Goal: Information Seeking & Learning: Learn about a topic

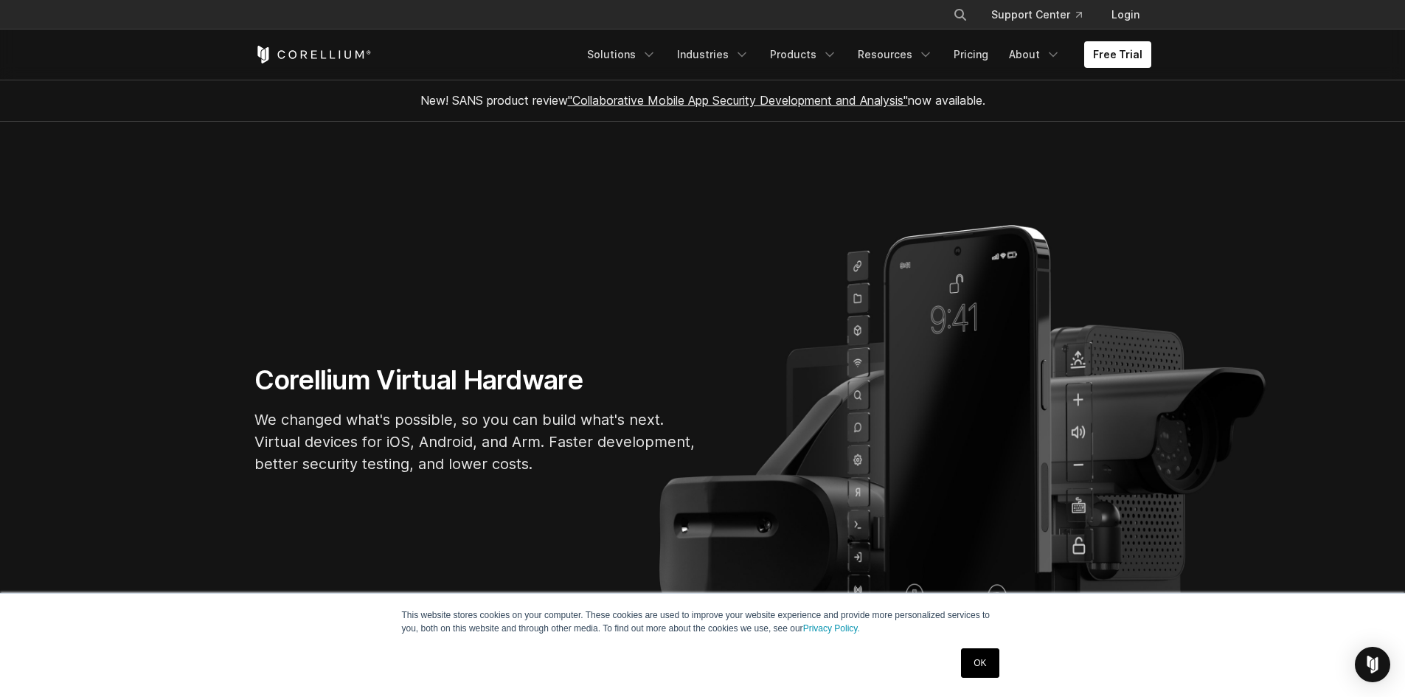
click at [976, 670] on link "OK" at bounding box center [980, 663] width 38 height 30
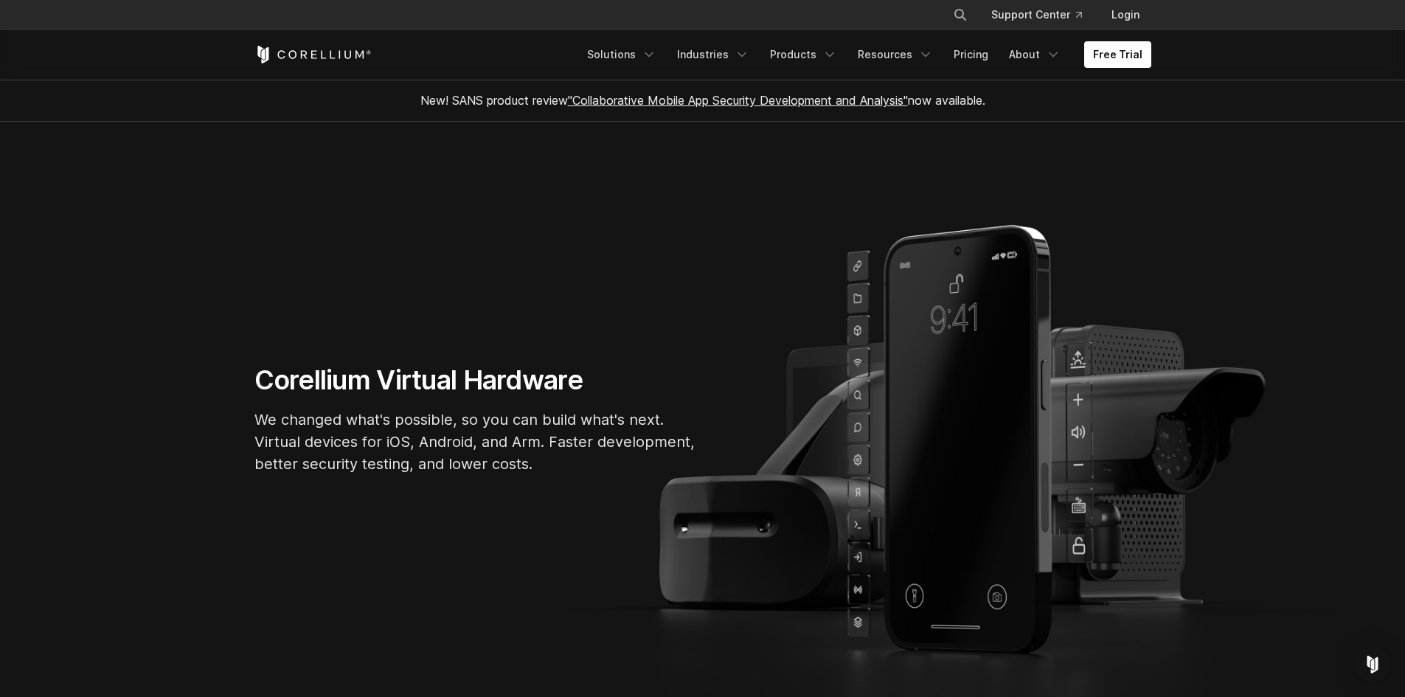
click at [329, 437] on p "We changed what's possible, so you can build what's next. Virtual devices for i…" at bounding box center [476, 442] width 443 height 66
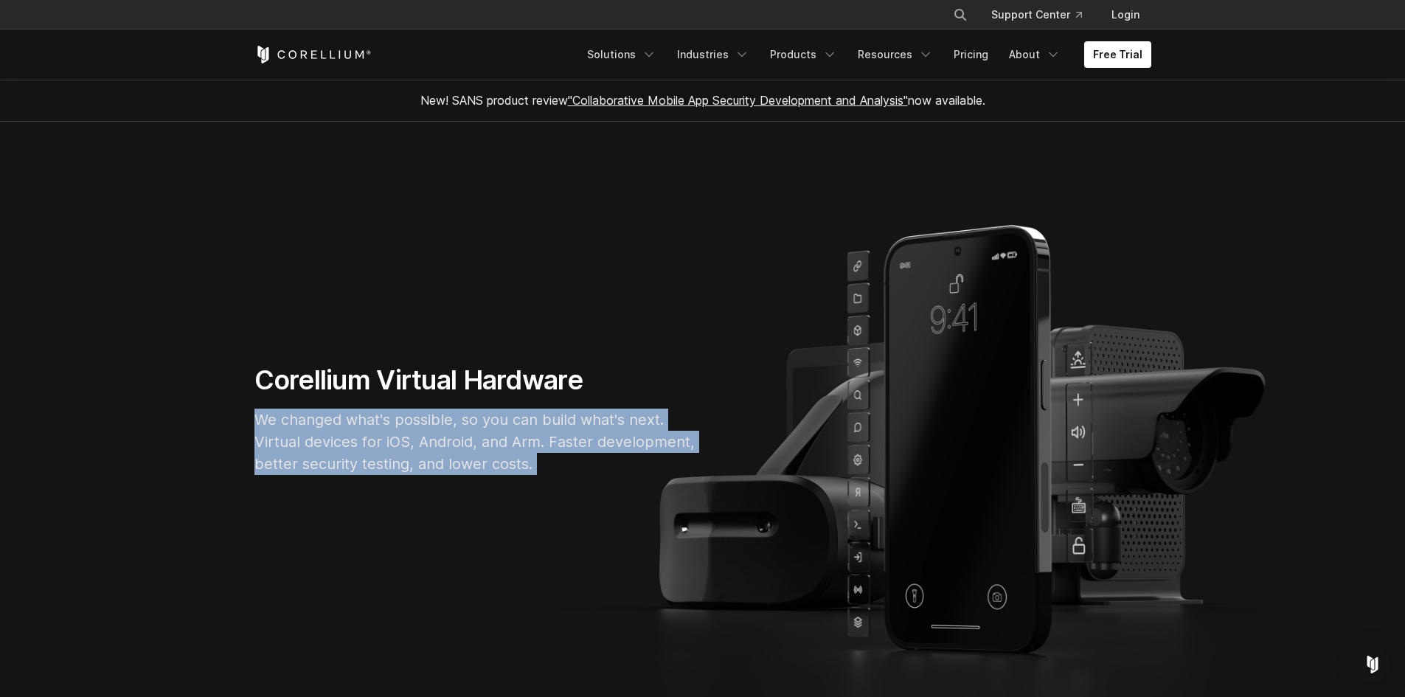
click at [329, 437] on p "We changed what's possible, so you can build what's next. Virtual devices for i…" at bounding box center [476, 442] width 443 height 66
click at [415, 422] on p "We changed what's possible, so you can build what's next. Virtual devices for i…" at bounding box center [476, 442] width 443 height 66
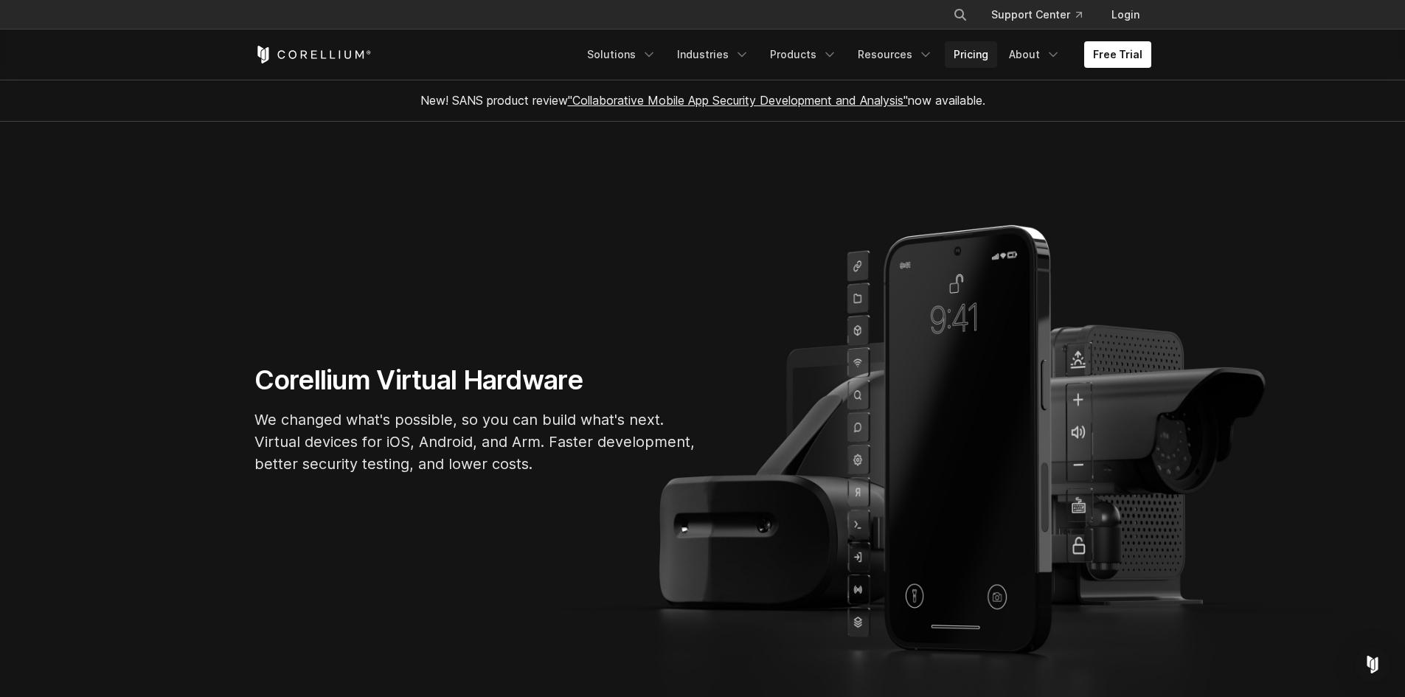
click at [973, 49] on link "Pricing" at bounding box center [971, 54] width 52 height 27
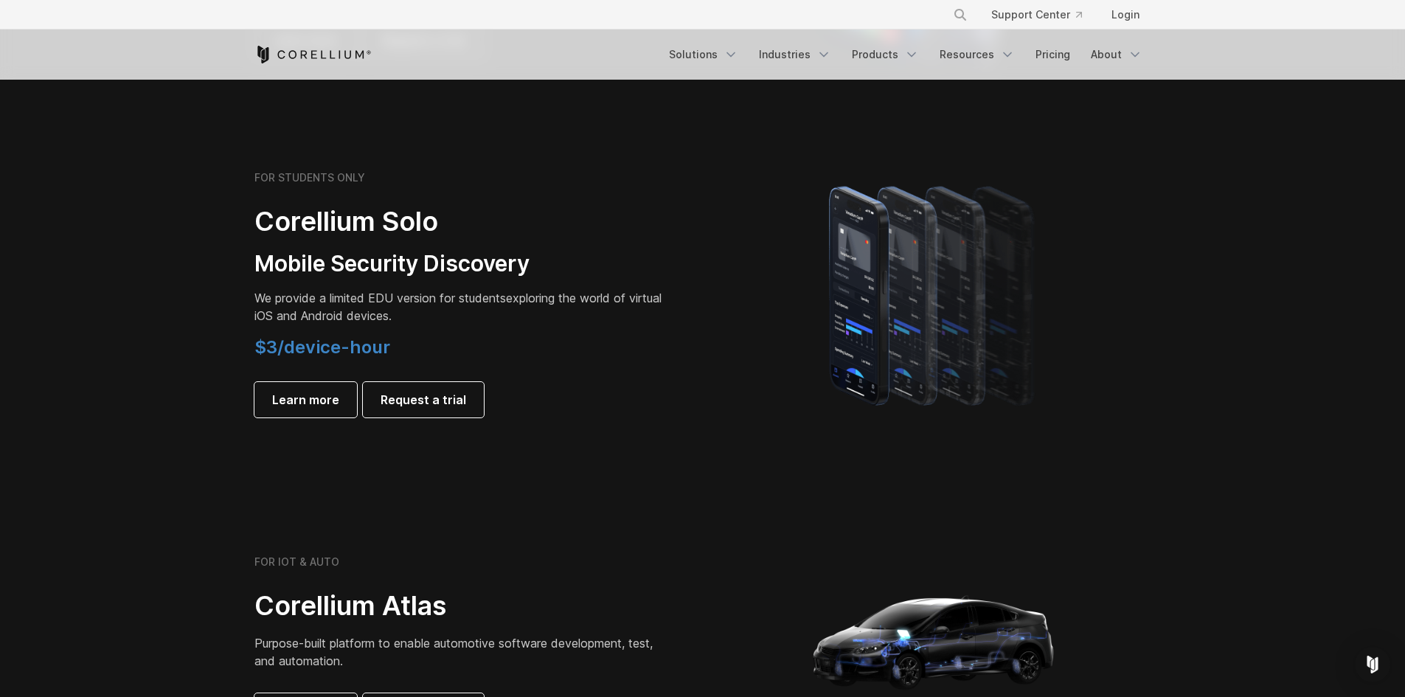
scroll to position [959, 0]
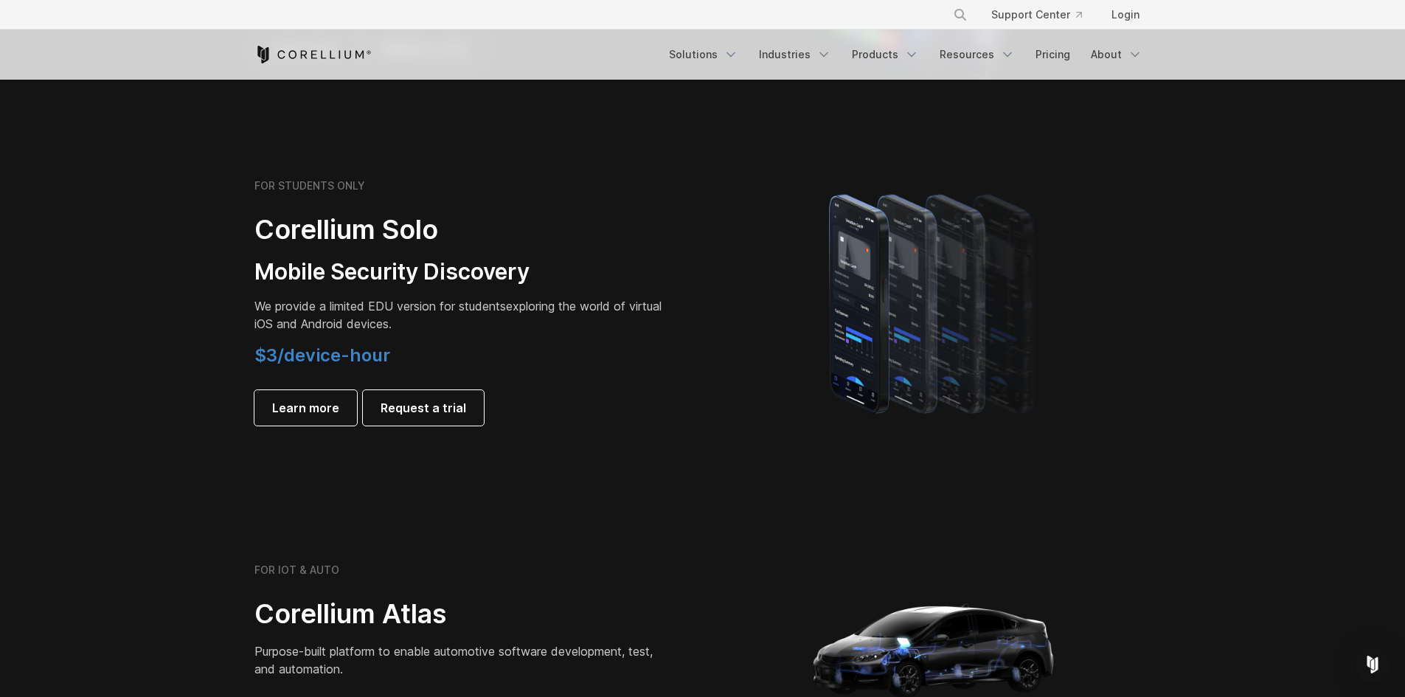
click at [277, 358] on span "$3/device-hour" at bounding box center [323, 355] width 136 height 21
click at [330, 356] on span "$3/device-hour" at bounding box center [323, 355] width 136 height 21
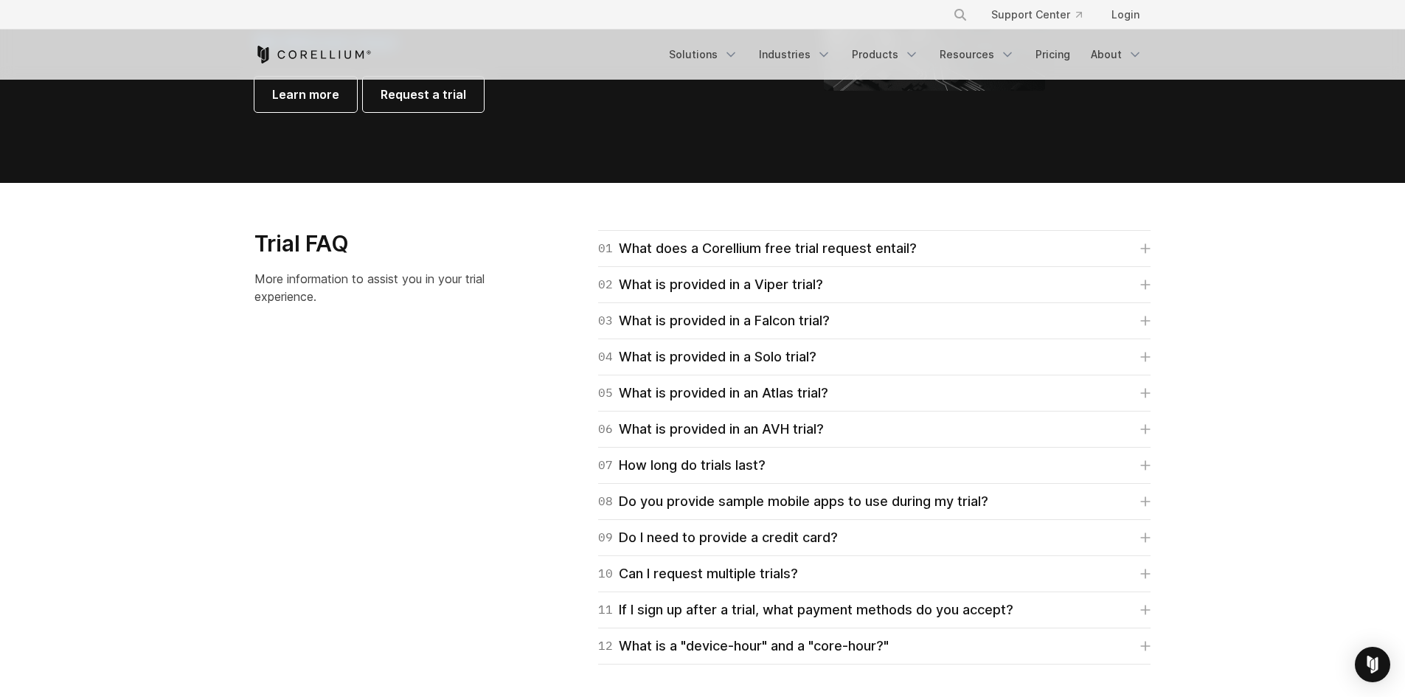
scroll to position [1992, 0]
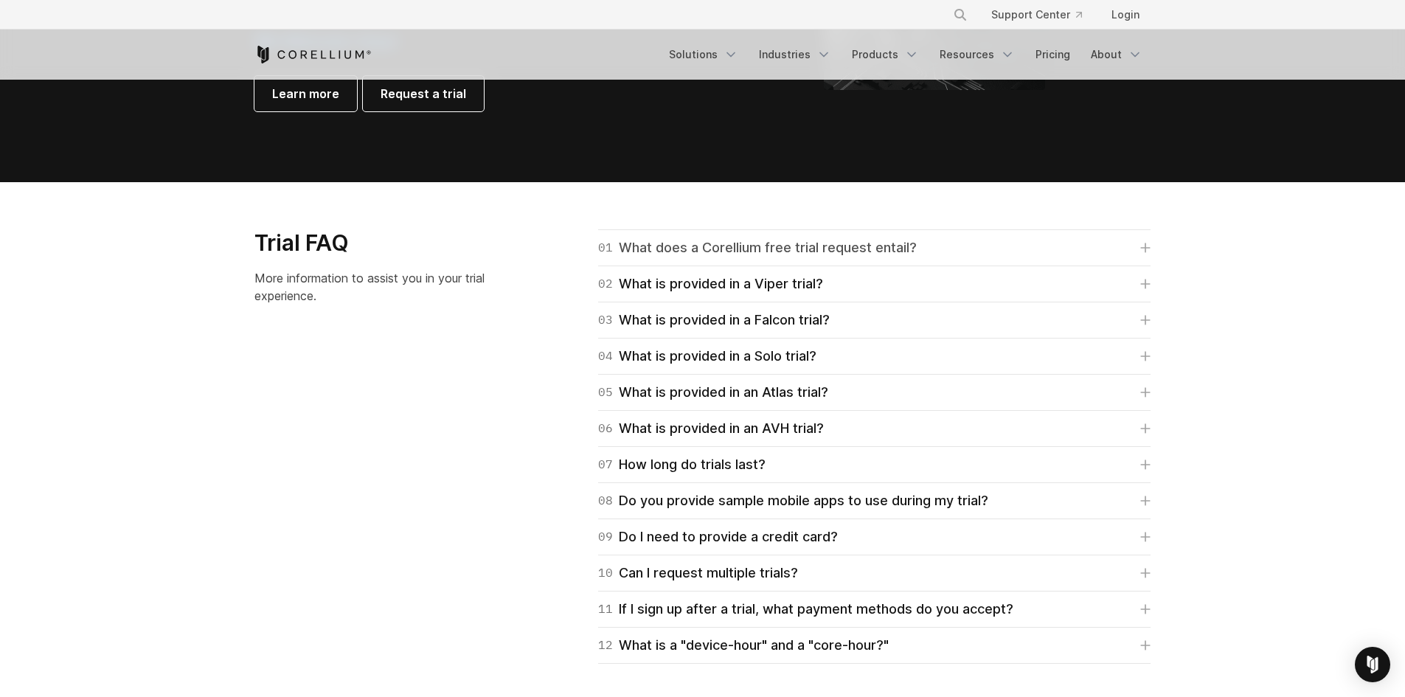
click at [893, 241] on div "01 What does a Corellium free trial request entail?" at bounding box center [757, 248] width 319 height 21
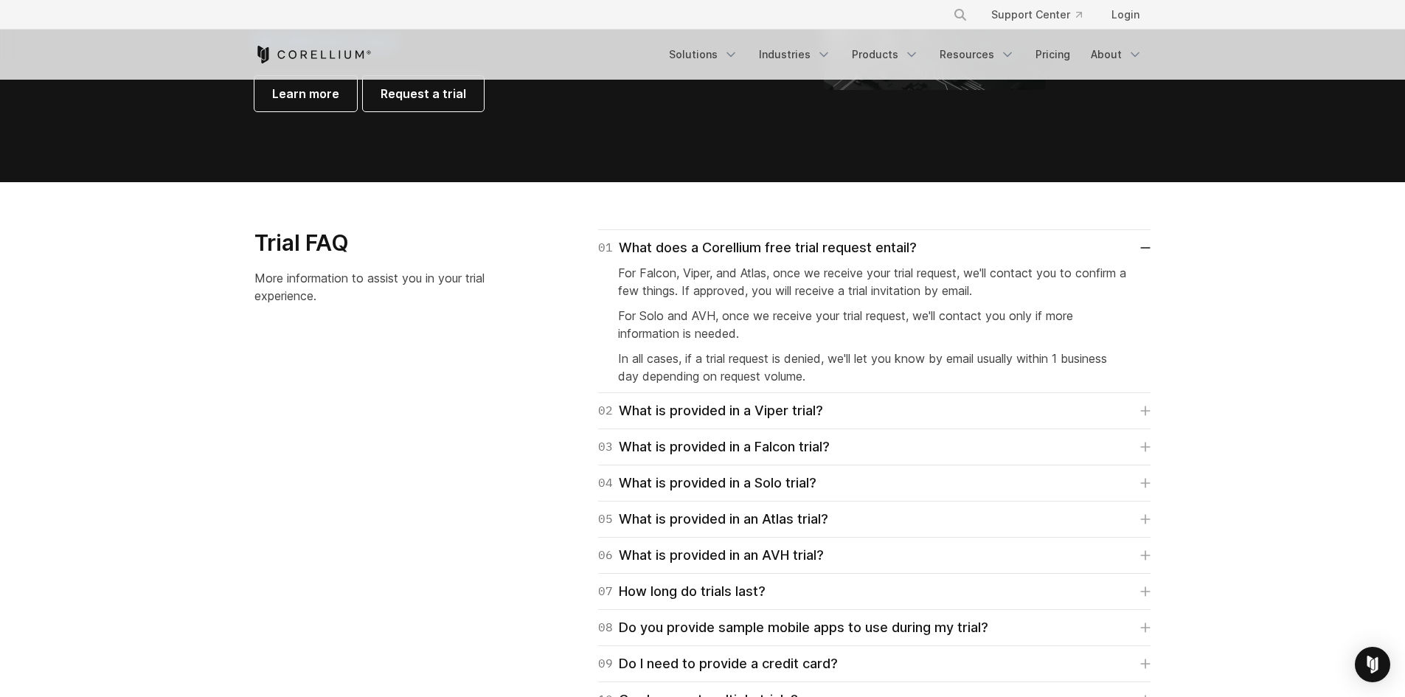
click at [771, 279] on span "For Falcon, Viper, and Atlas, once we receive your trial request, we'll contact…" at bounding box center [872, 282] width 508 height 32
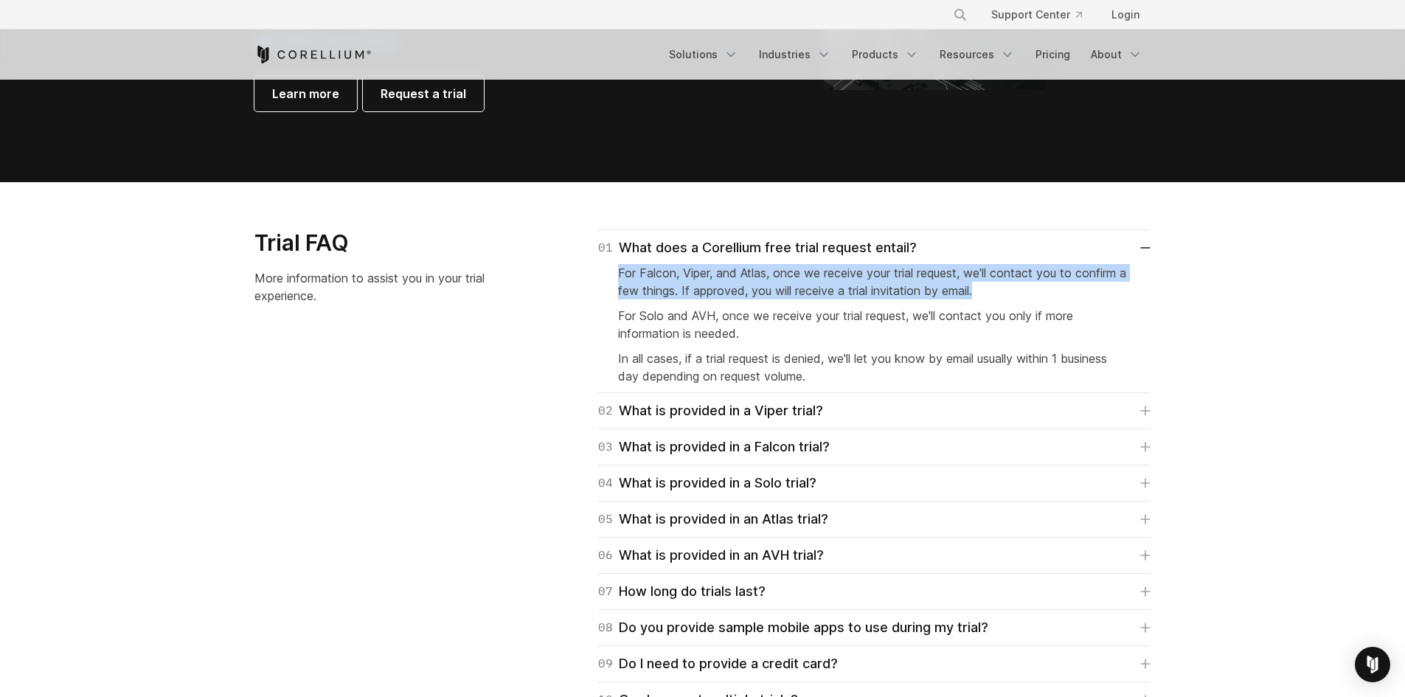
click at [771, 279] on span "For Falcon, Viper, and Atlas, once we receive your trial request, we'll contact…" at bounding box center [872, 282] width 508 height 32
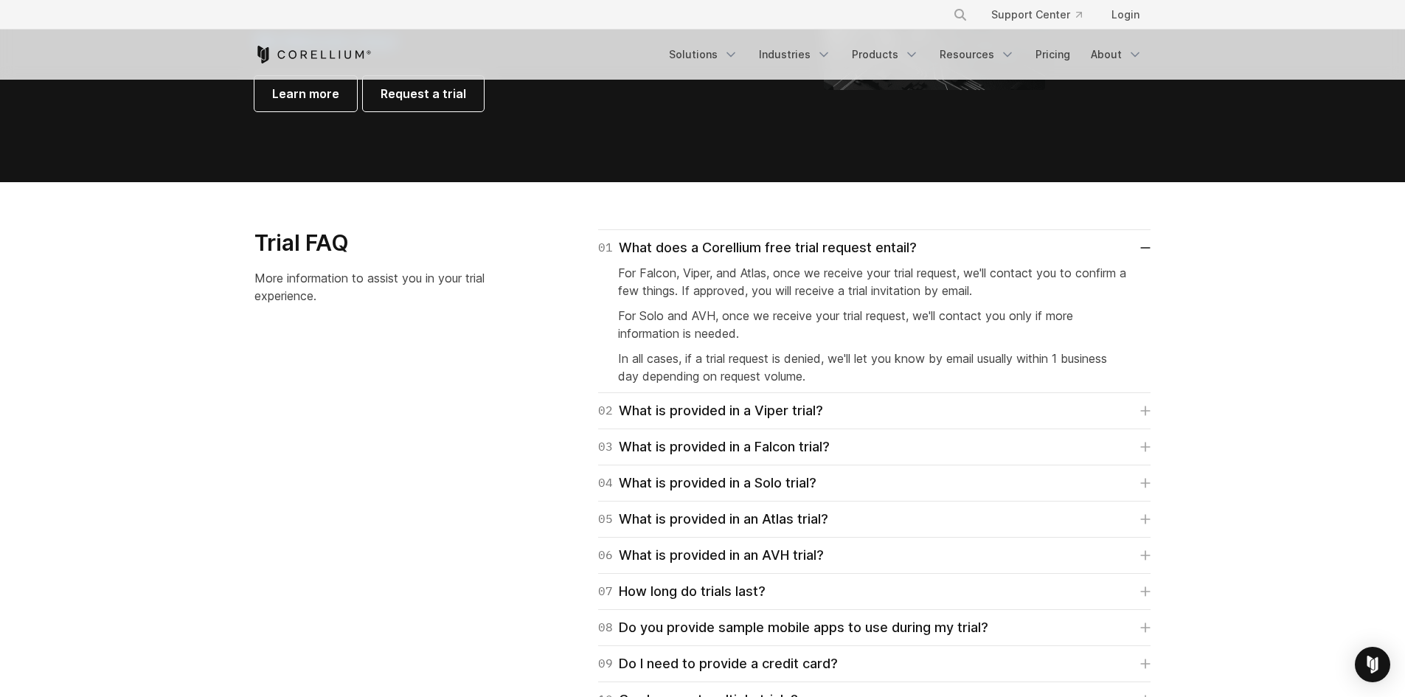
click at [634, 319] on span "For Solo and AVH, once we receive your trial request, we'll contact you only if…" at bounding box center [845, 324] width 455 height 32
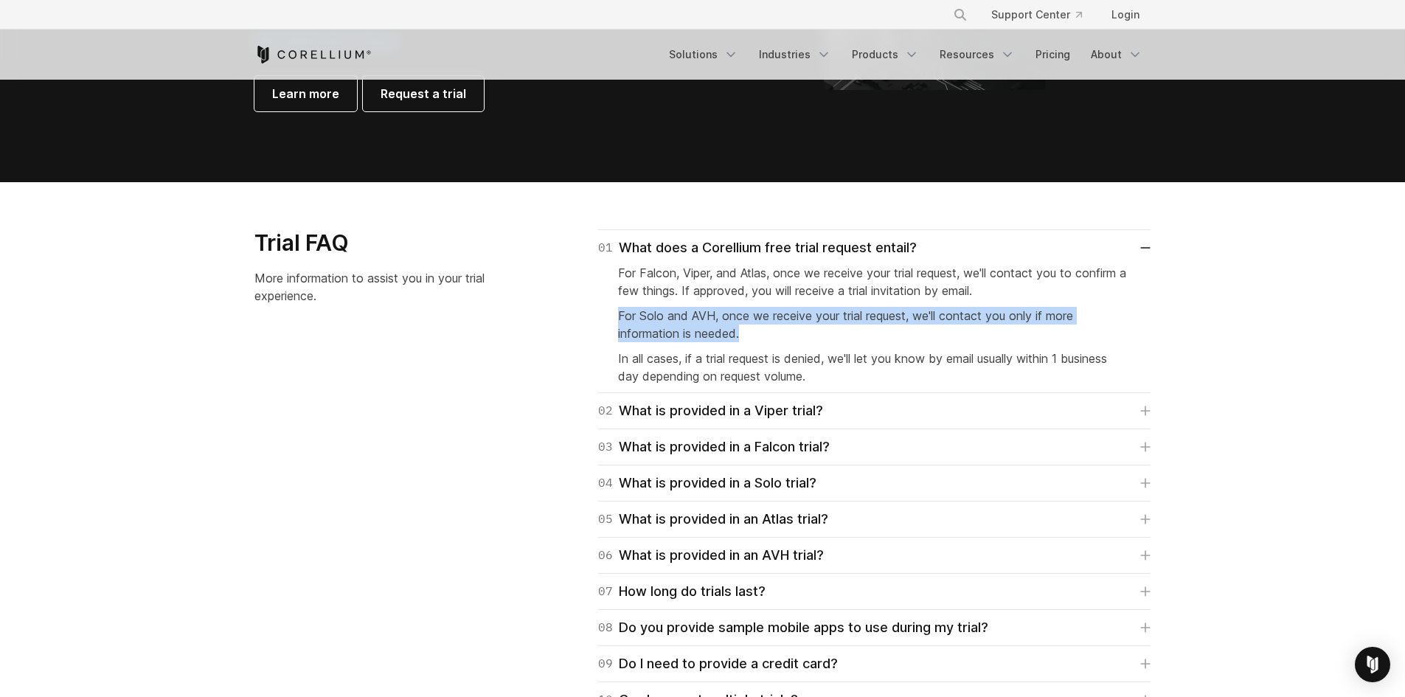
click at [634, 319] on span "For Solo and AVH, once we receive your trial request, we'll contact you only if…" at bounding box center [845, 324] width 455 height 32
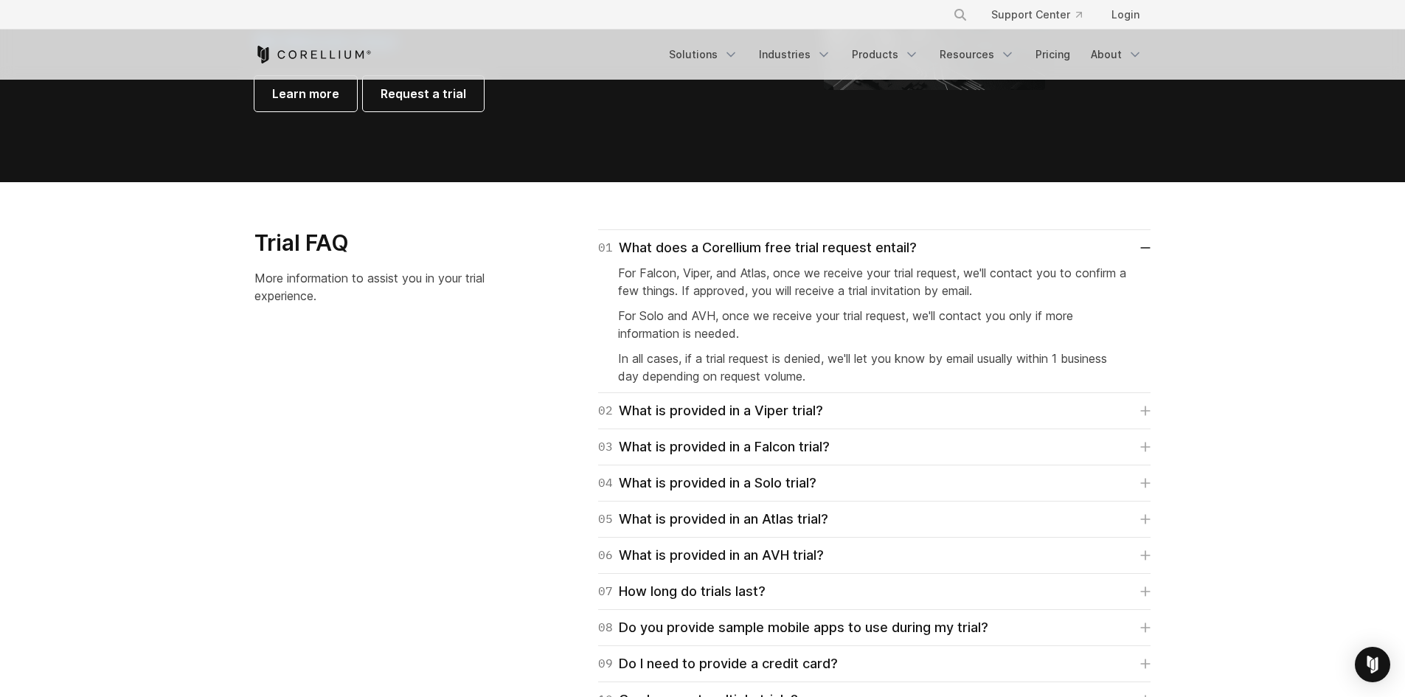
click at [722, 345] on div "For Falcon, Viper, and Atlas, once we receive your trial request, we'll contact…" at bounding box center [874, 321] width 513 height 127
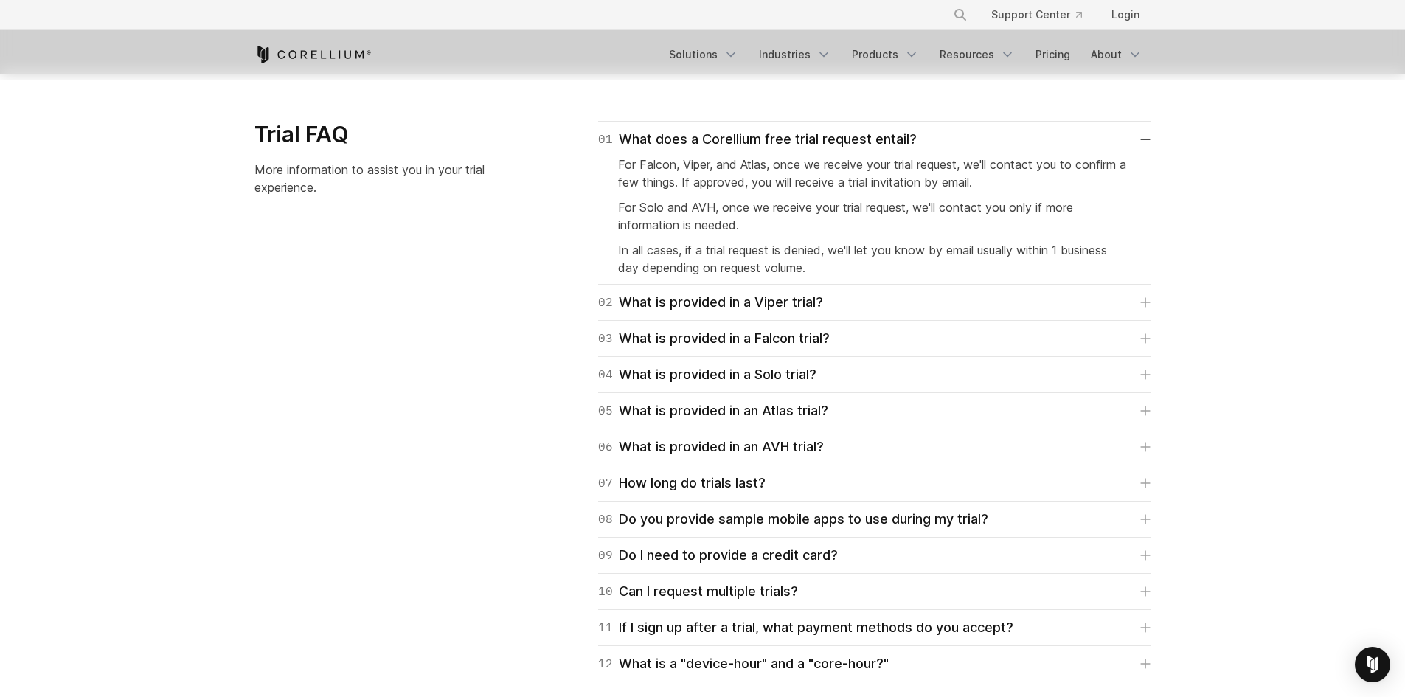
scroll to position [2140, 0]
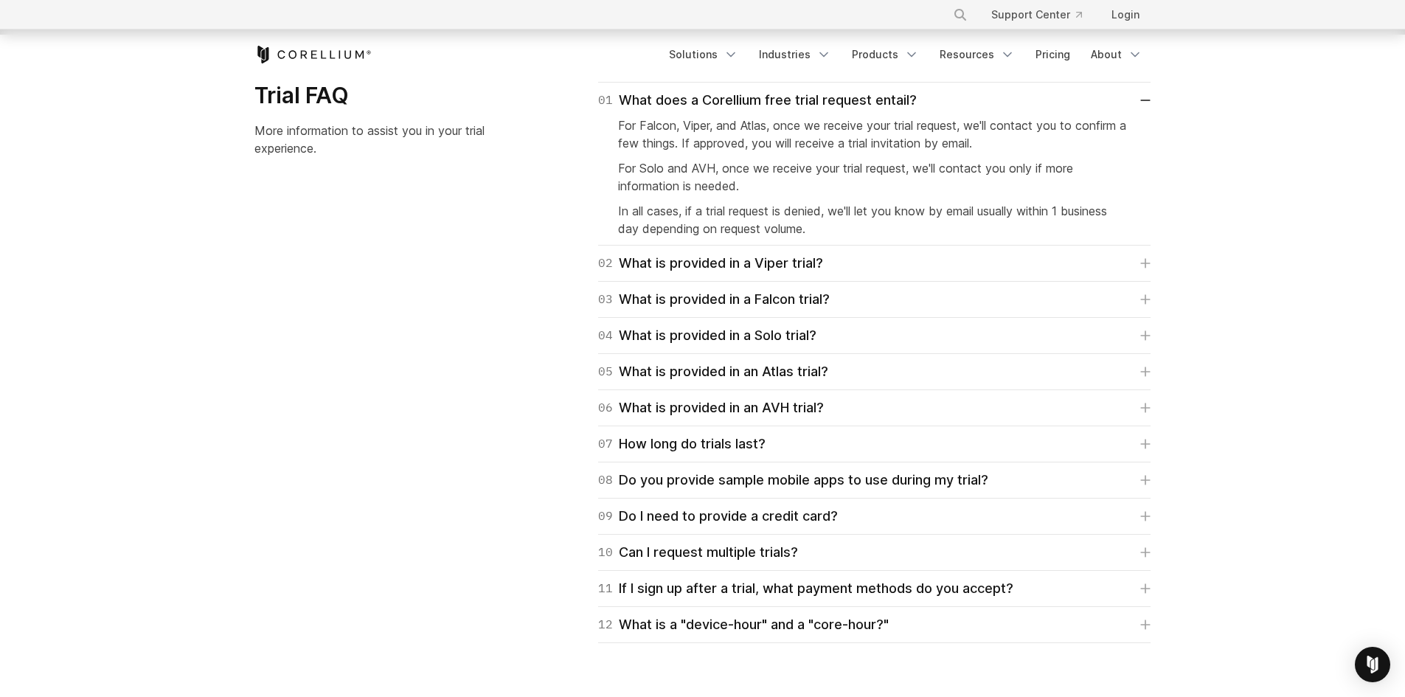
click at [918, 249] on div "02 What is provided in a Viper trial? Viper trials are Advanced Edition which i…" at bounding box center [874, 264] width 553 height 36
click at [918, 260] on link "02 What is provided in a Viper trial?" at bounding box center [874, 263] width 553 height 21
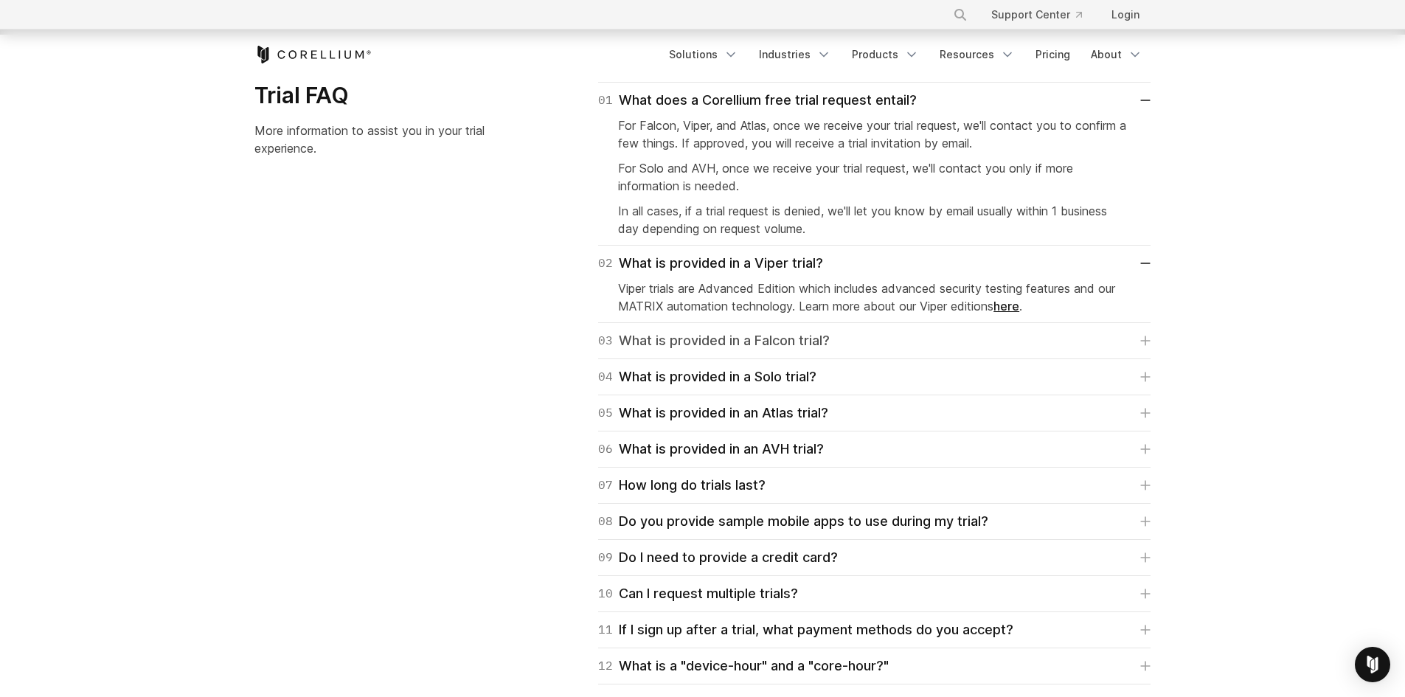
click at [905, 332] on link "03 What is provided in a Falcon trial?" at bounding box center [874, 341] width 553 height 21
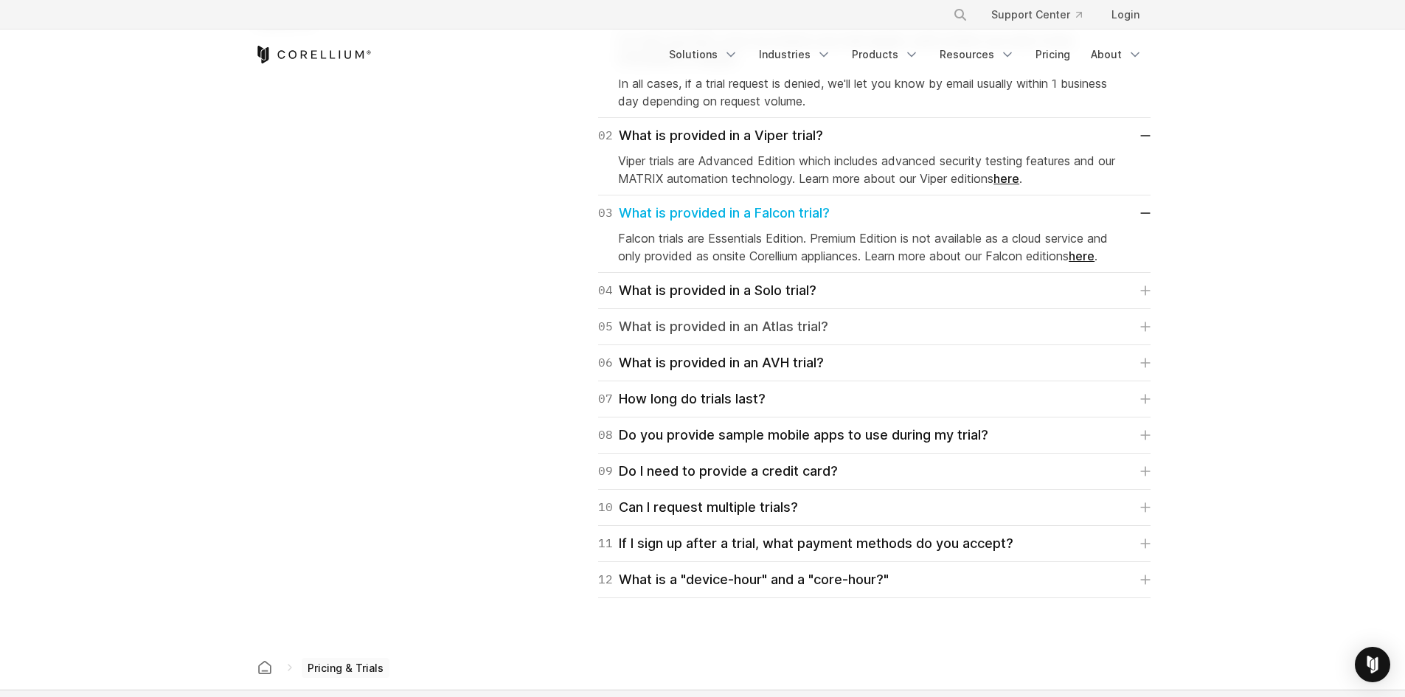
scroll to position [2287, 0]
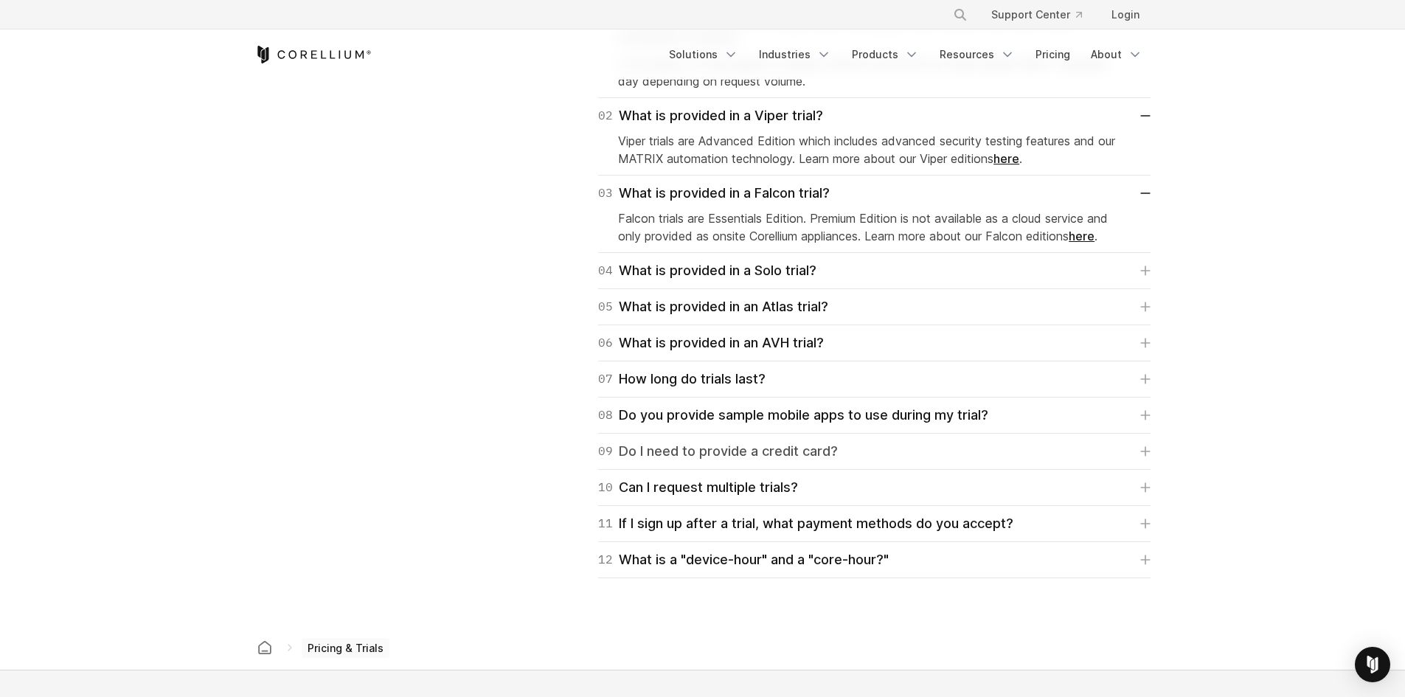
click at [970, 450] on link "09 Do I need to provide a credit card?" at bounding box center [874, 451] width 553 height 21
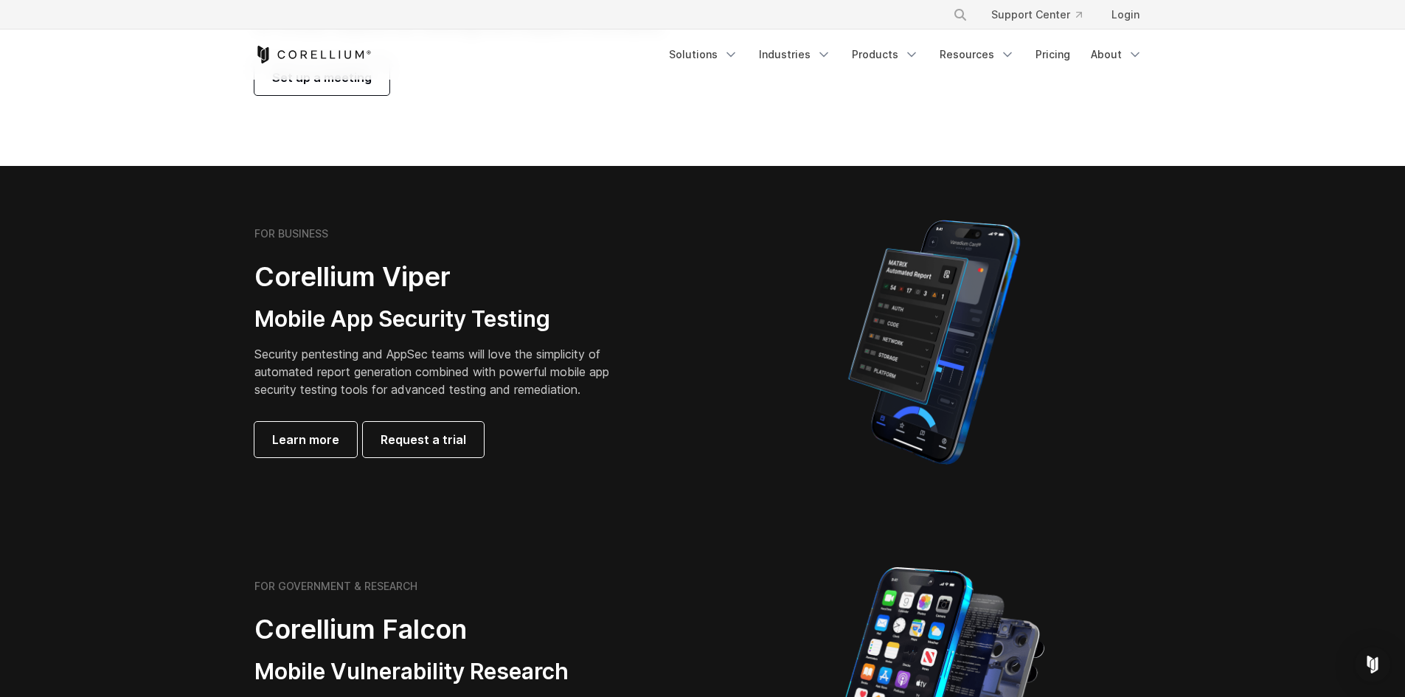
scroll to position [0, 0]
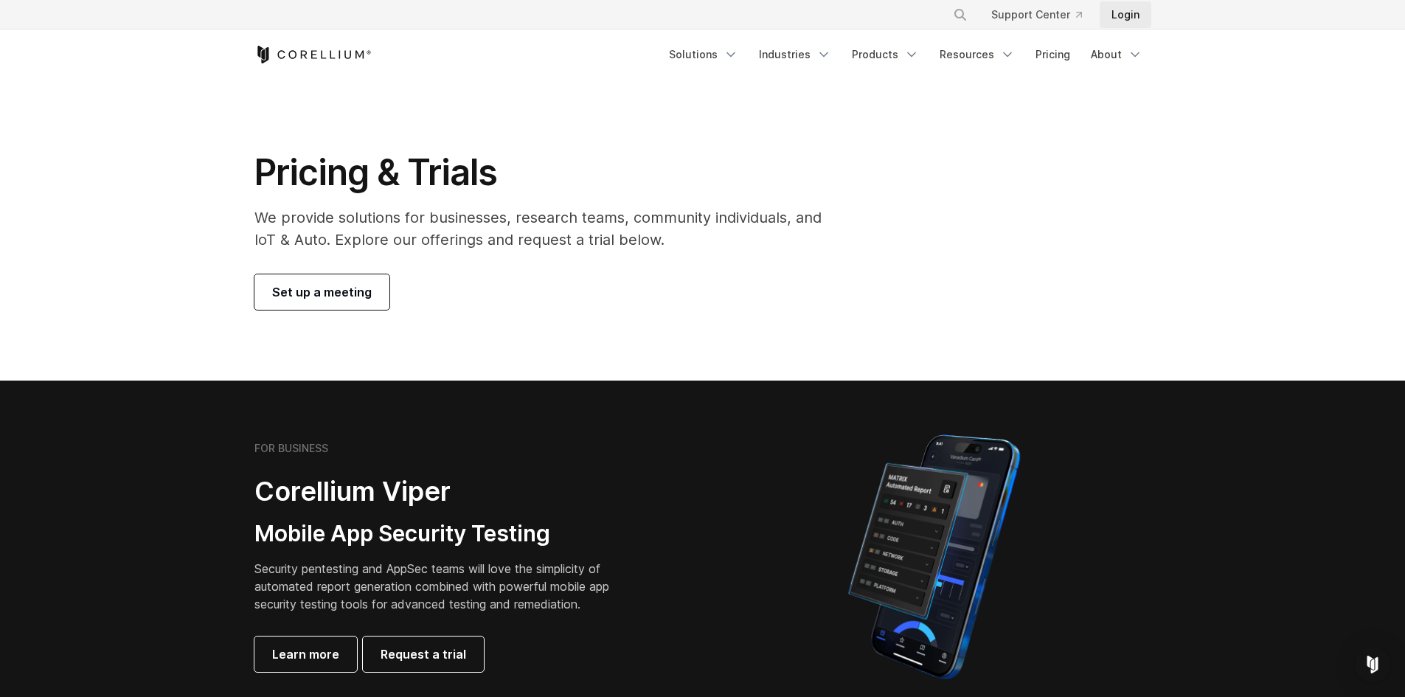
click at [1131, 11] on link "Login" at bounding box center [1126, 14] width 52 height 27
